Goal: Navigation & Orientation: Locate item on page

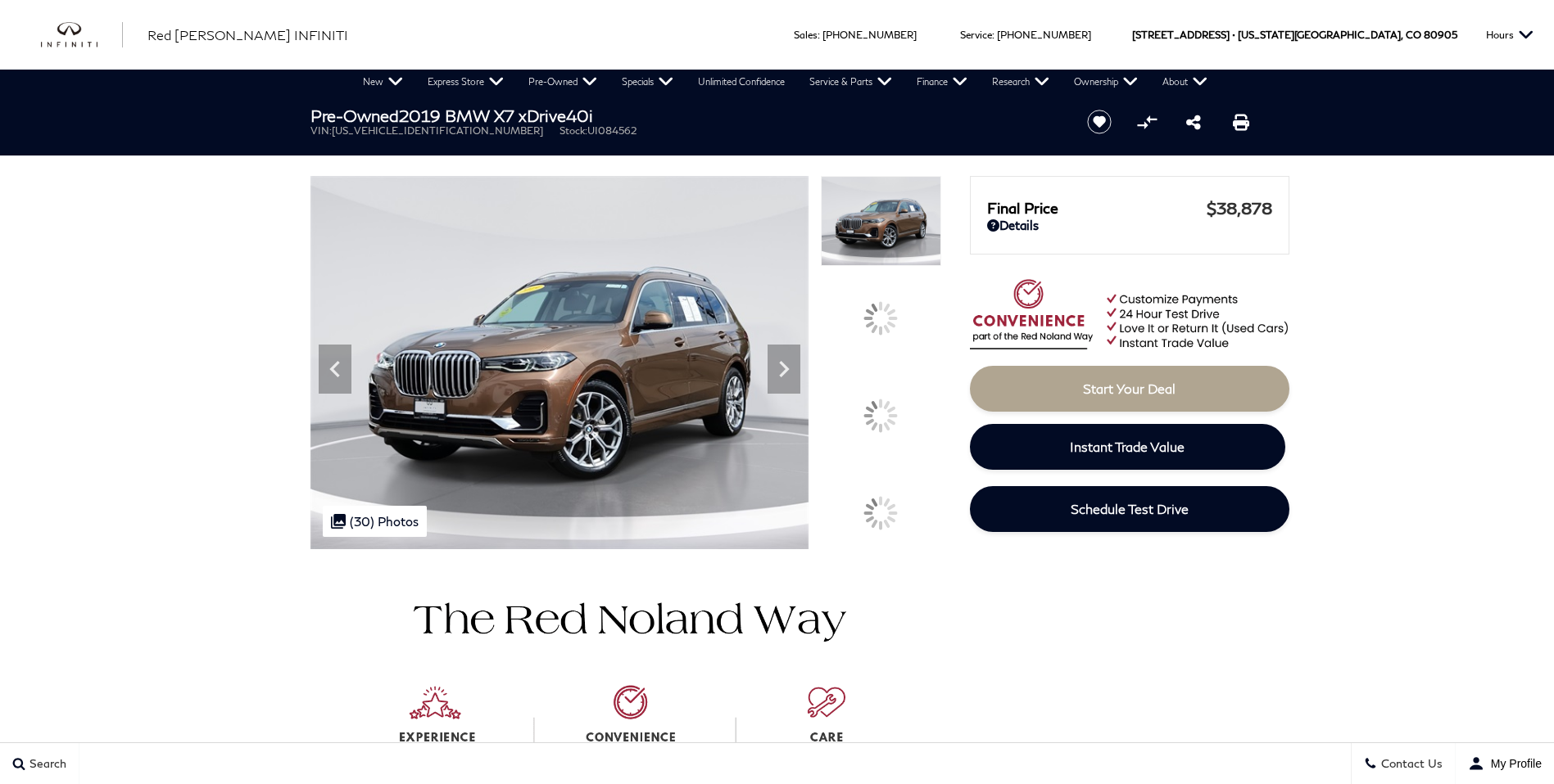
click at [800, 386] on icon at bounding box center [784, 368] width 33 height 33
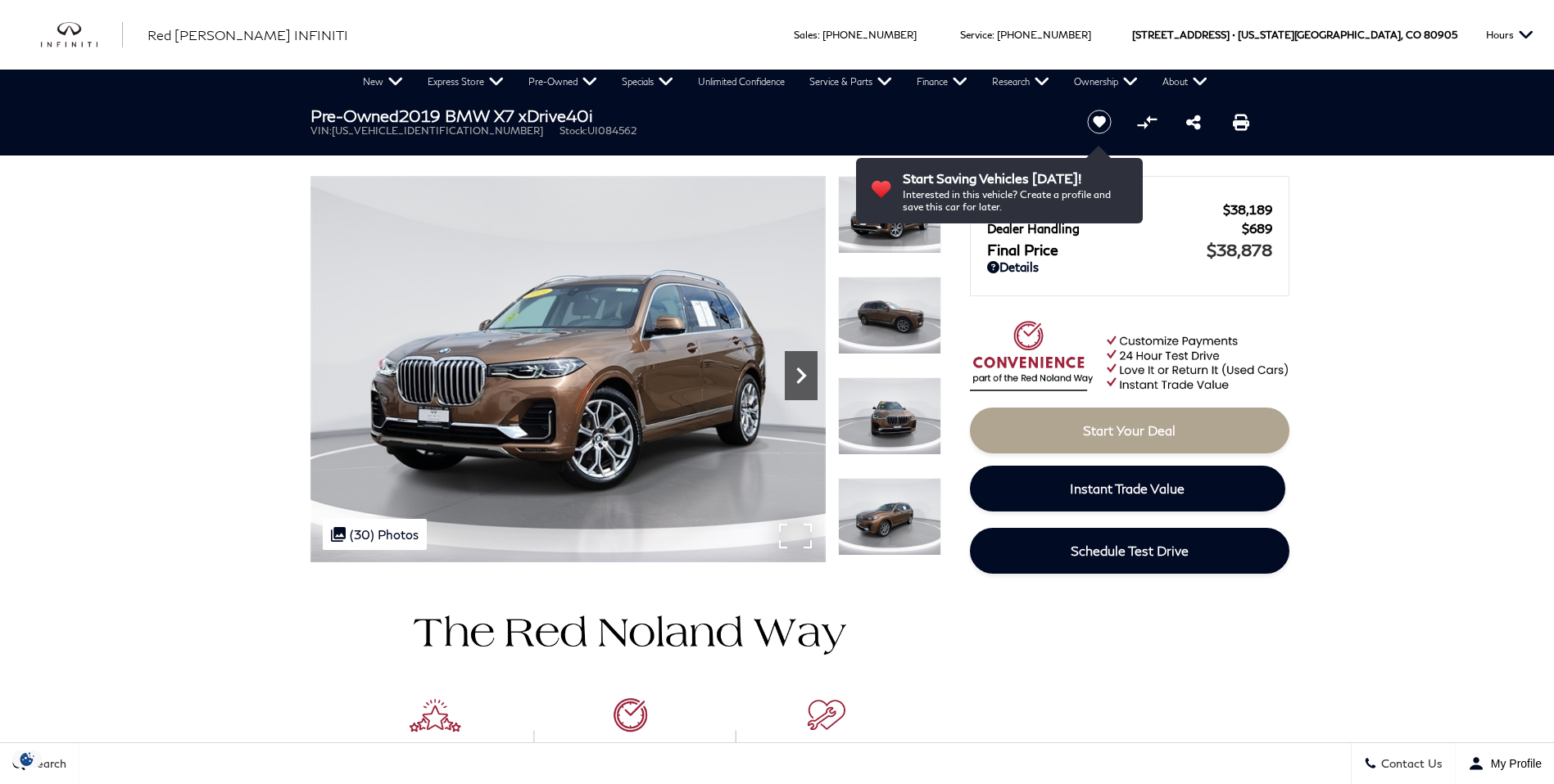
click at [797, 364] on icon "Next" at bounding box center [800, 375] width 33 height 33
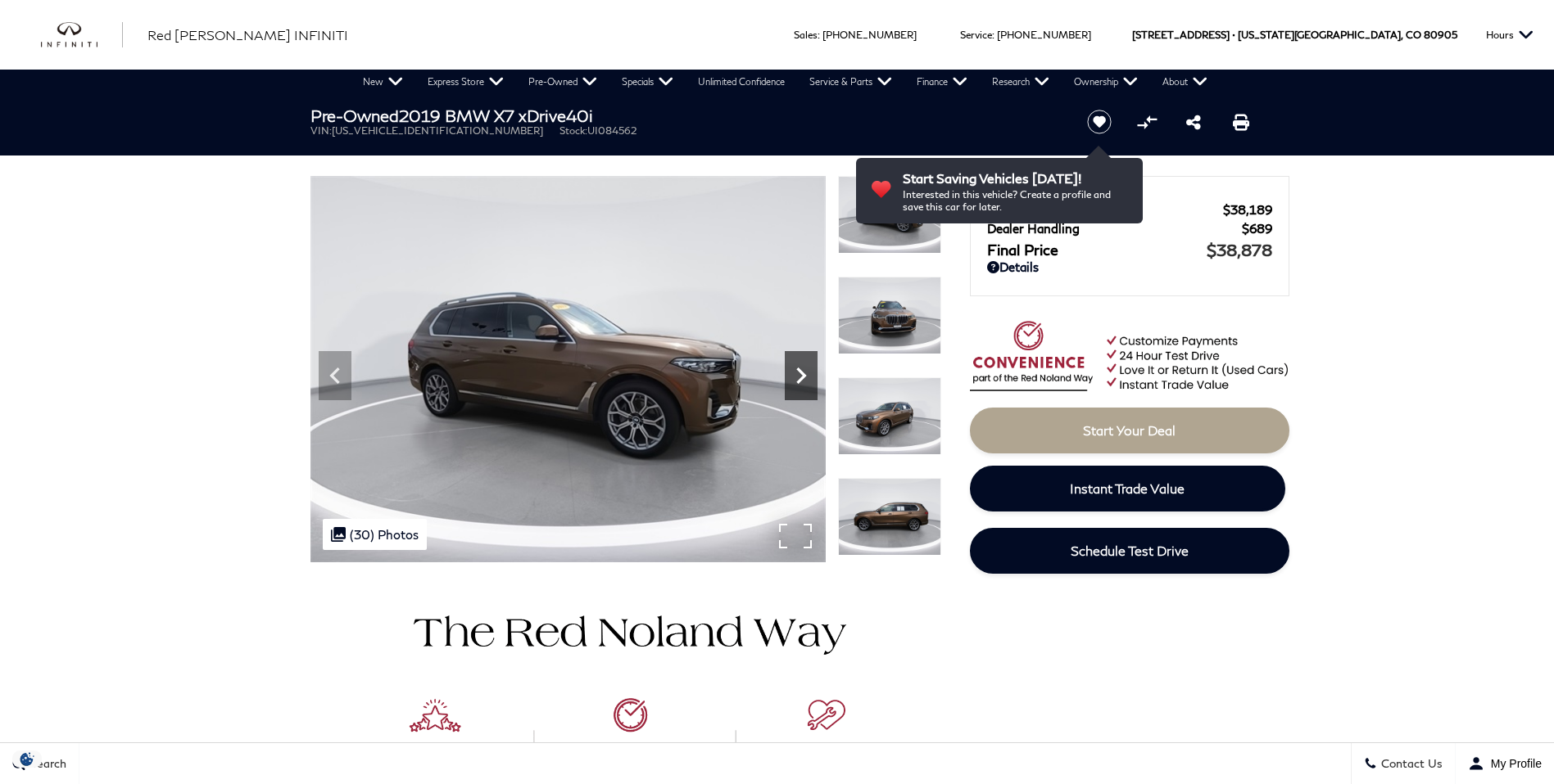
click at [797, 364] on icon "Next" at bounding box center [800, 375] width 33 height 33
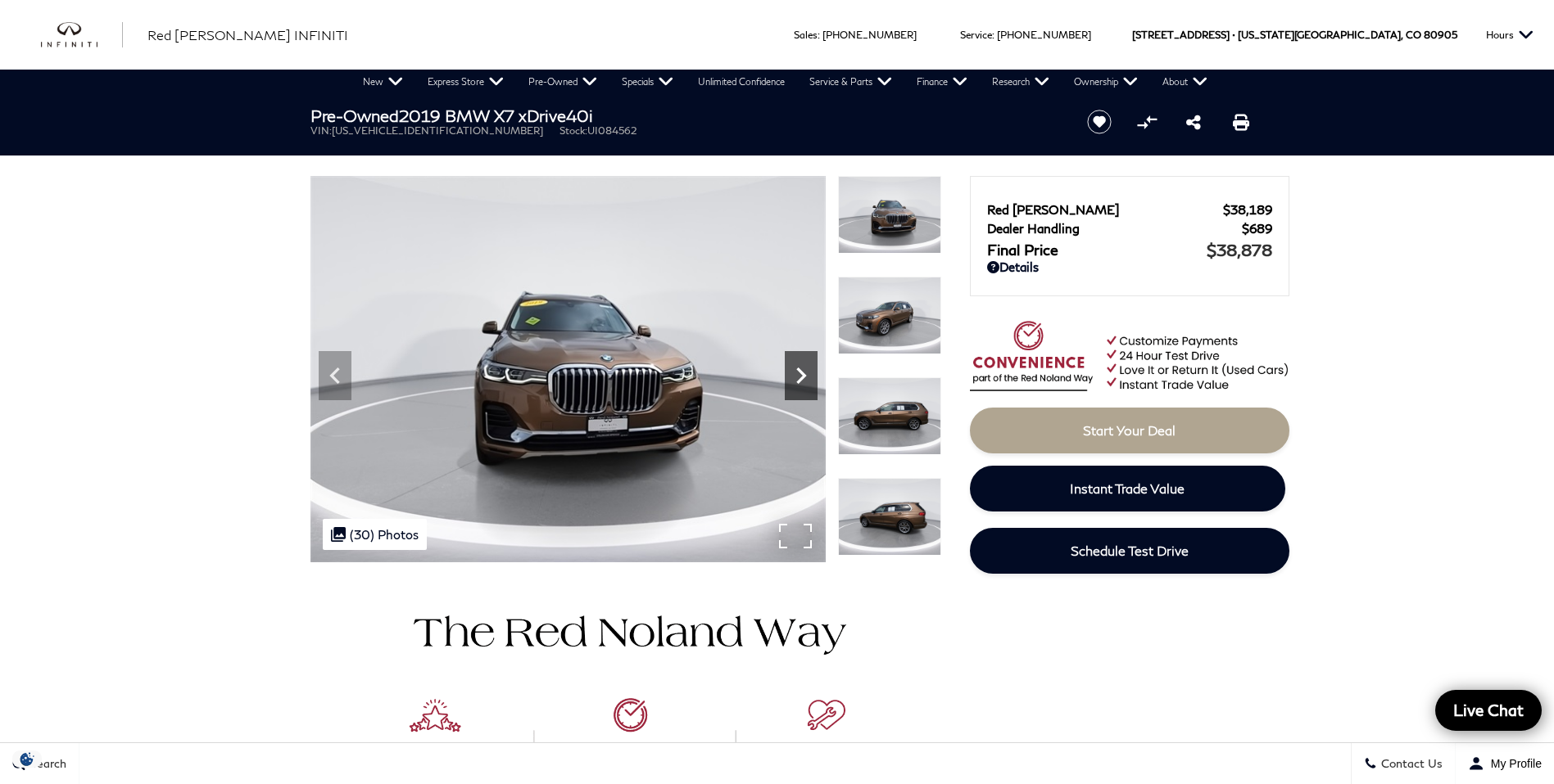
click at [797, 364] on icon "Next" at bounding box center [800, 375] width 33 height 33
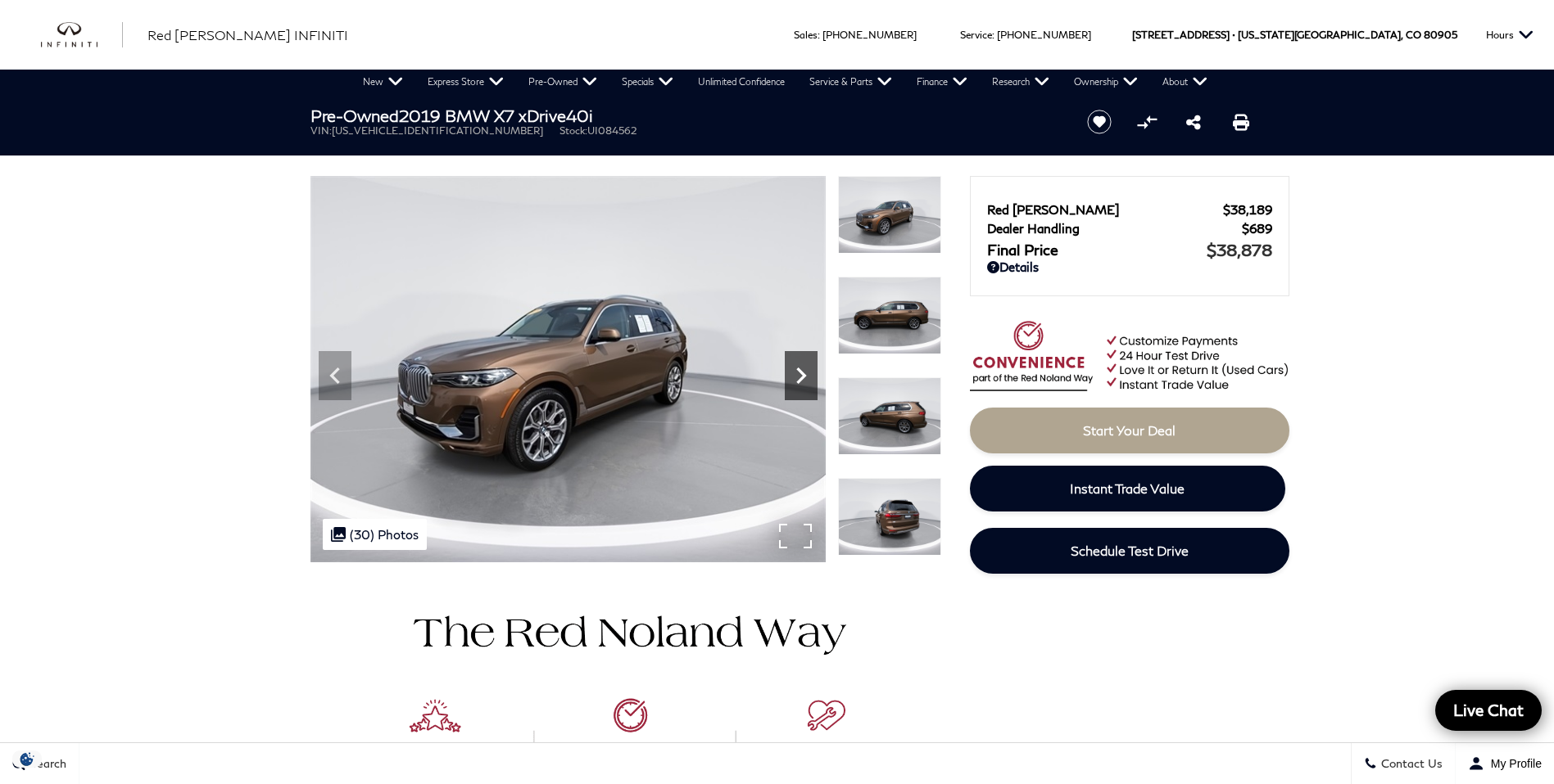
click at [797, 364] on icon "Next" at bounding box center [800, 375] width 33 height 33
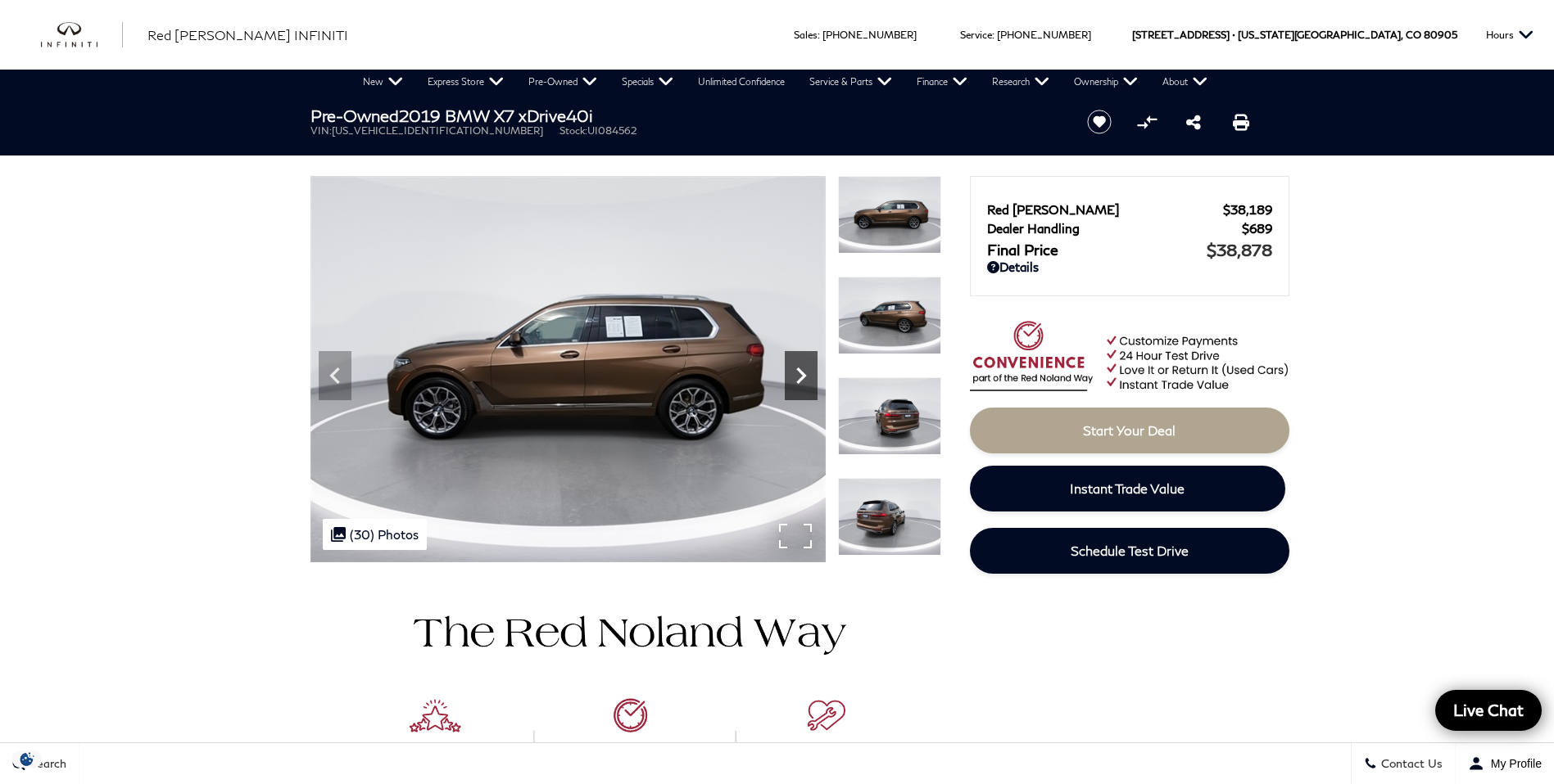
click at [797, 364] on icon "Next" at bounding box center [800, 375] width 33 height 33
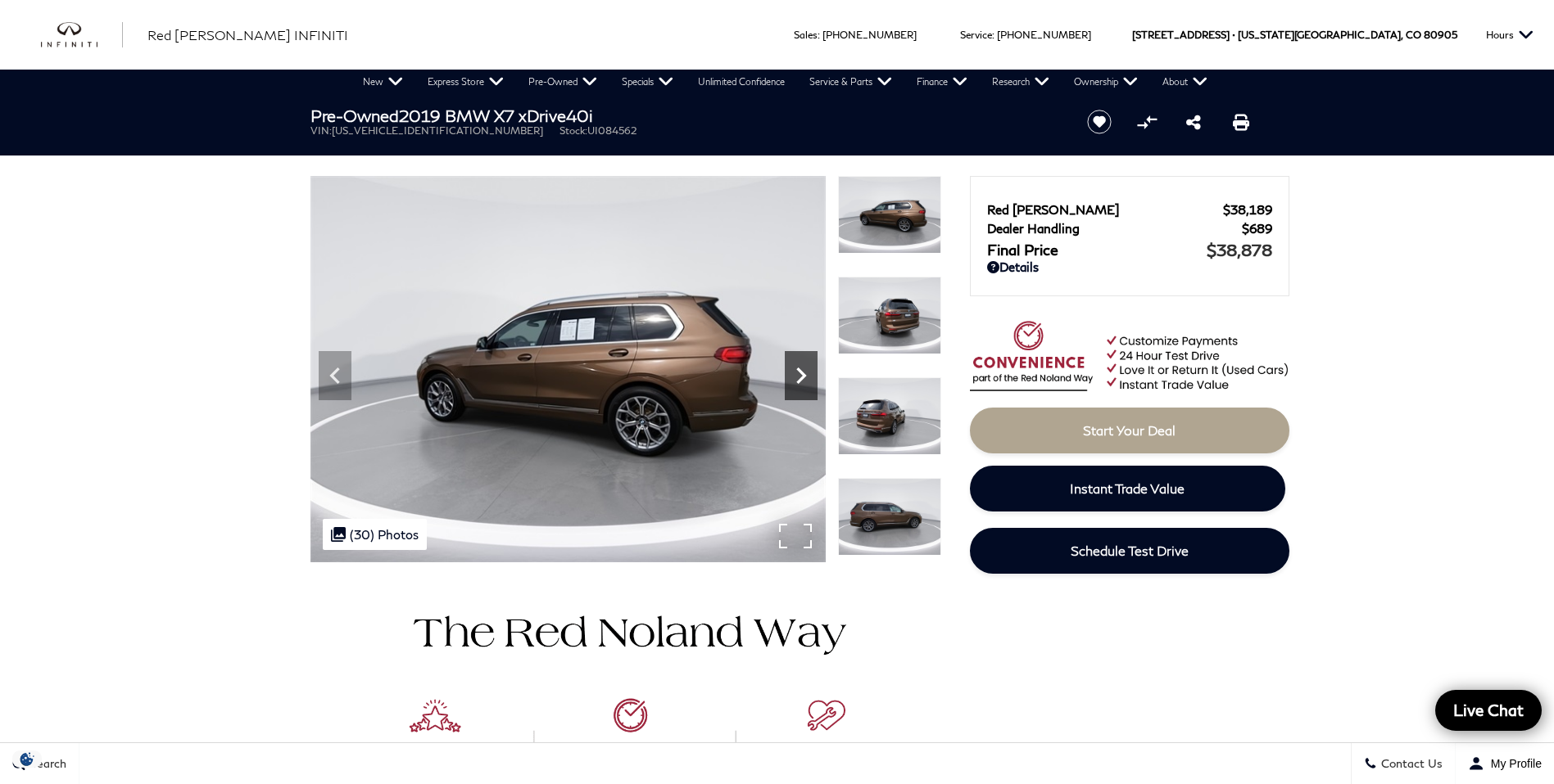
click at [797, 364] on icon "Next" at bounding box center [800, 375] width 33 height 33
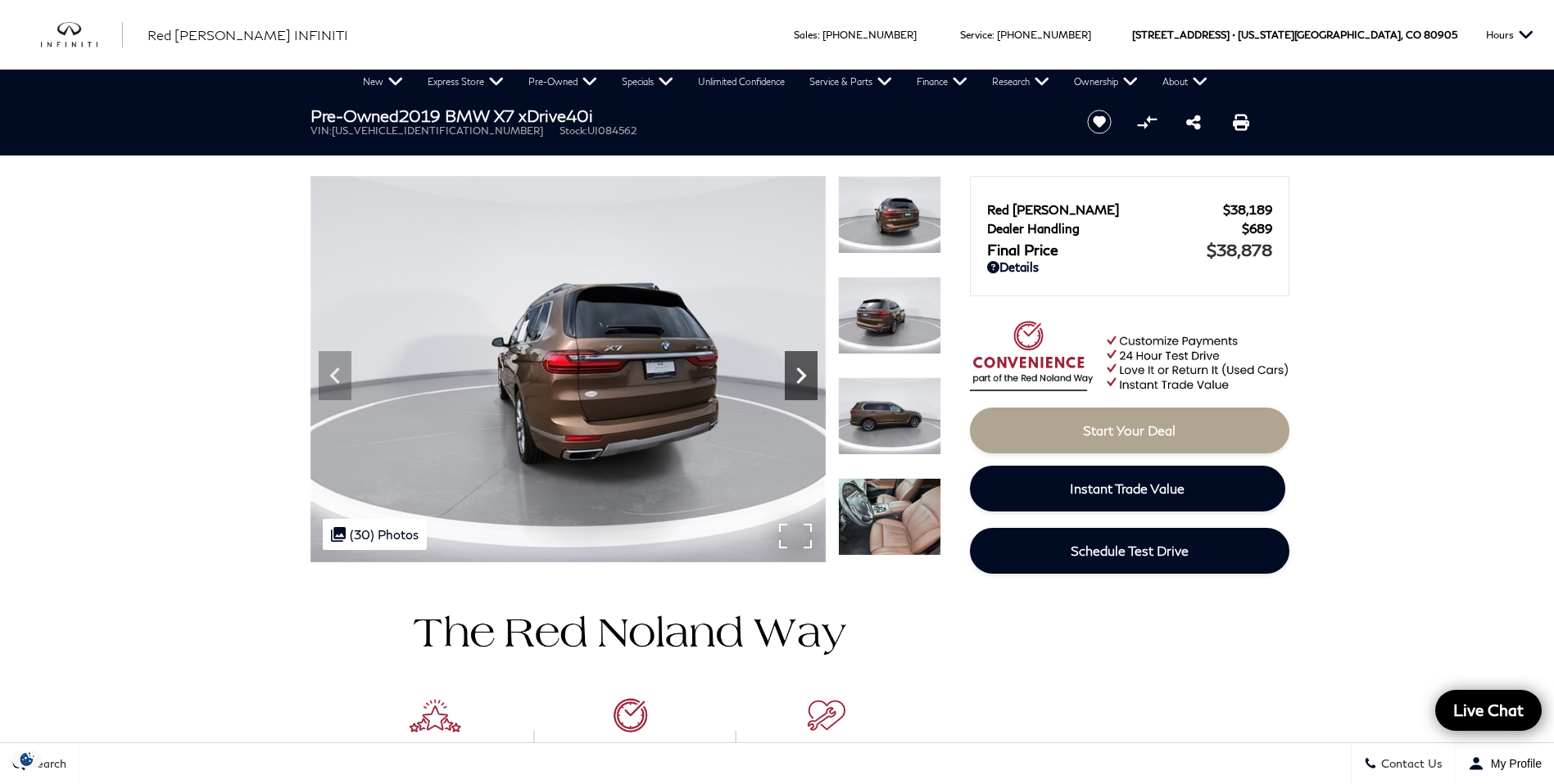
click at [797, 364] on icon "Next" at bounding box center [800, 375] width 33 height 33
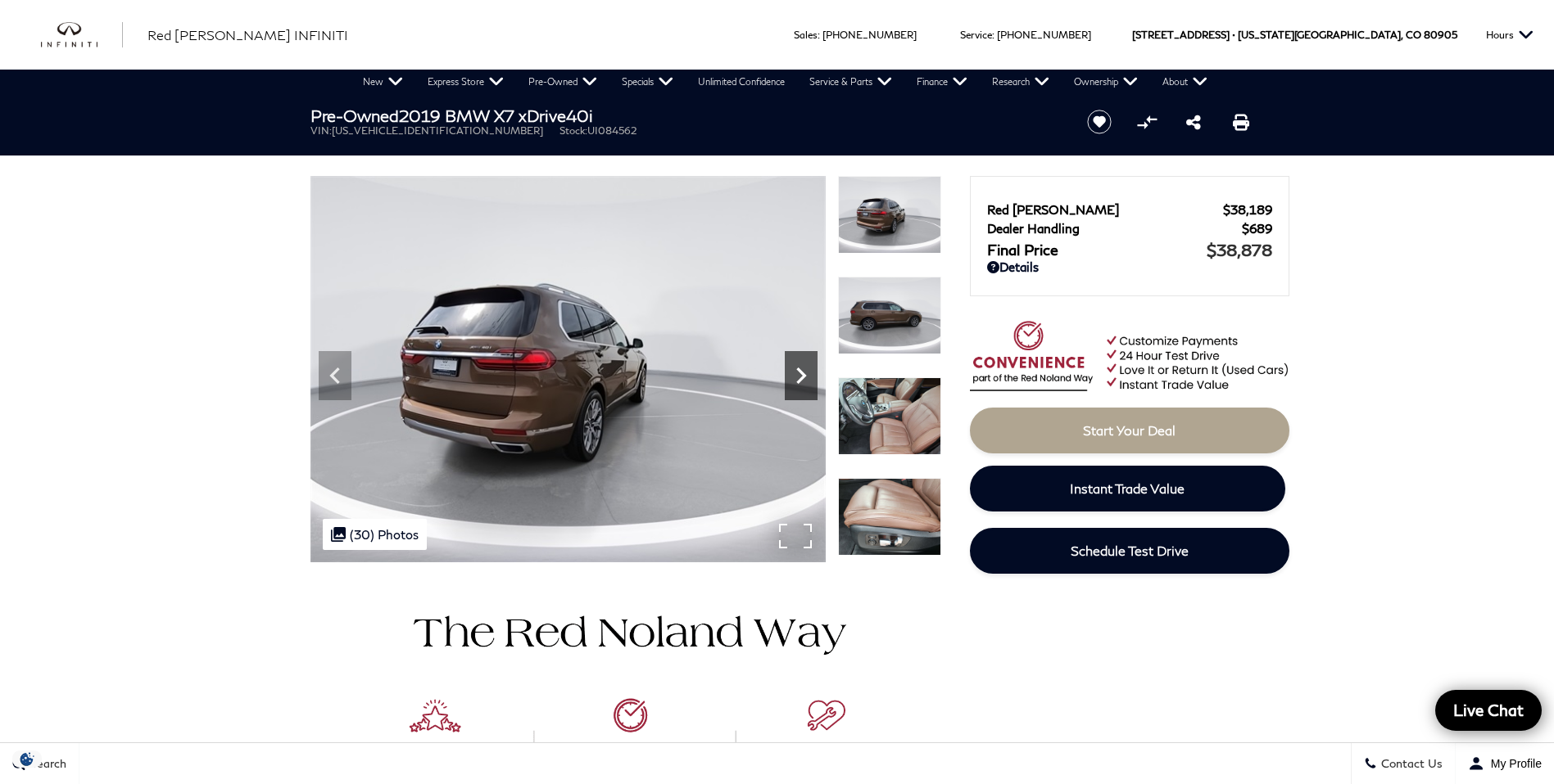
click at [797, 364] on icon "Next" at bounding box center [800, 375] width 33 height 33
